Goal: Navigation & Orientation: Find specific page/section

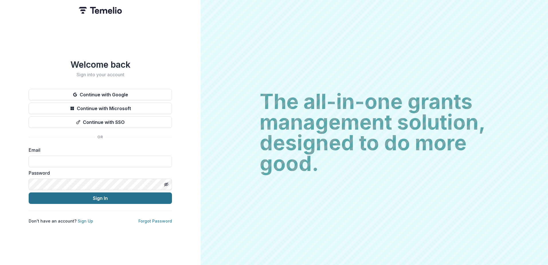
type input "**********"
click at [92, 196] on button "Sign In" at bounding box center [100, 197] width 143 height 11
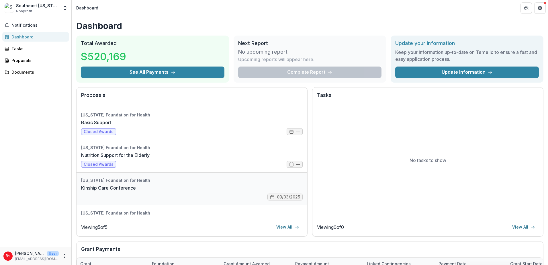
scroll to position [29, 0]
click at [136, 189] on link "Kinship Care Conference" at bounding box center [108, 187] width 55 height 7
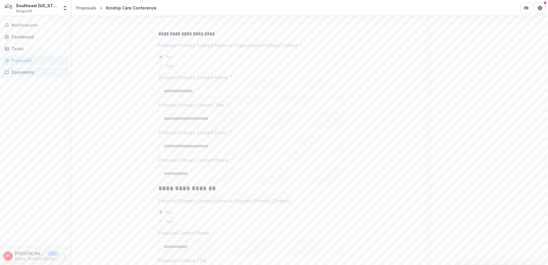
scroll to position [832, 0]
click at [21, 72] on div "Documents" at bounding box center [37, 72] width 53 height 6
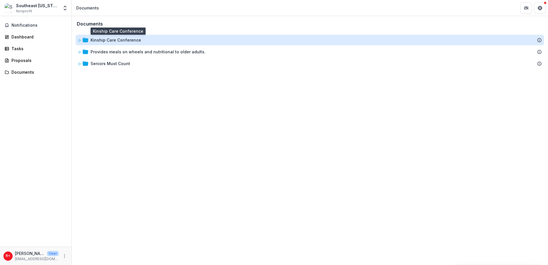
click at [125, 40] on div "Kinship Care Conference" at bounding box center [116, 40] width 50 height 6
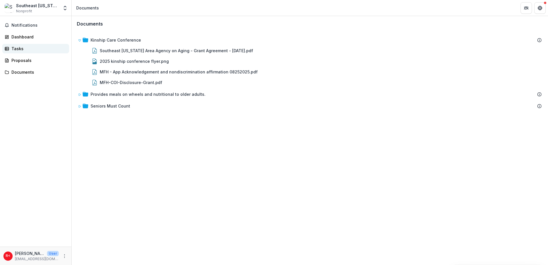
click at [13, 47] on div "Tasks" at bounding box center [37, 49] width 53 height 6
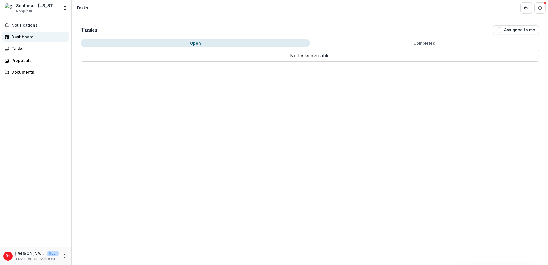
click at [15, 36] on div "Dashboard" at bounding box center [37, 37] width 53 height 6
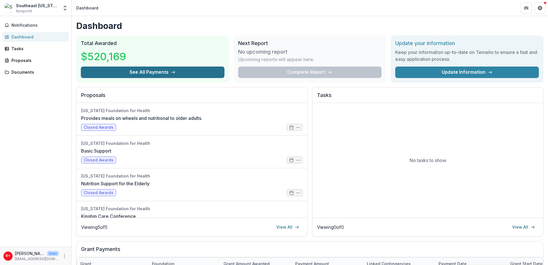
click at [131, 72] on button "See All Payments" at bounding box center [153, 71] width 144 height 11
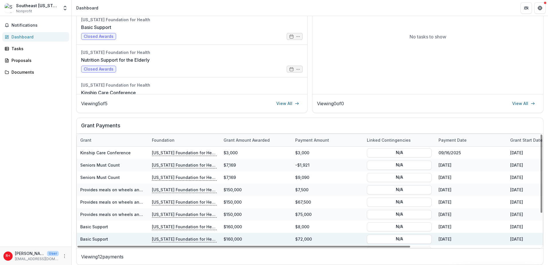
drag, startPoint x: 383, startPoint y: 245, endPoint x: 269, endPoint y: 234, distance: 114.3
click at [278, 246] on div at bounding box center [243, 247] width 333 height 2
